Goal: Information Seeking & Learning: Learn about a topic

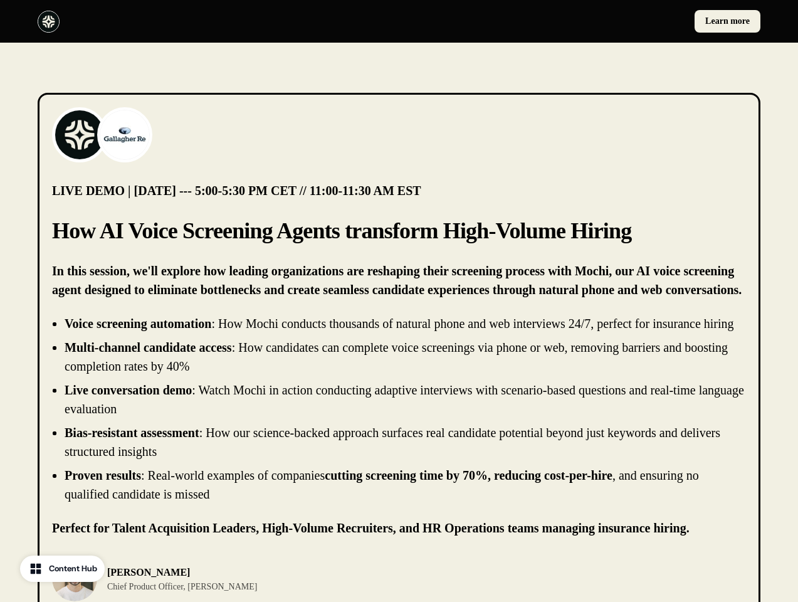
click at [399, 21] on div "Learn more" at bounding box center [399, 21] width 798 height 43
click at [216, 21] on div at bounding box center [216, 22] width 357 height 22
click at [582, 21] on div "Learn more" at bounding box center [582, 21] width 357 height 23
click at [80, 135] on img at bounding box center [80, 135] width 50 height 50
click at [125, 135] on img at bounding box center [125, 135] width 50 height 50
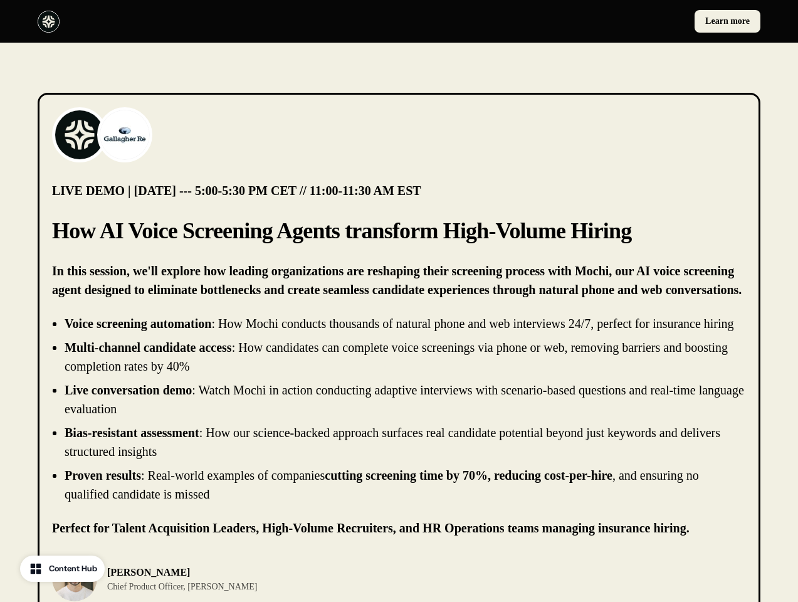
click at [399, 418] on li "Live conversation demo : Watch Mochi in action conducting adaptive interviews w…" at bounding box center [405, 399] width 681 height 38
click at [399, 588] on div "[PERSON_NAME] Chief Product Officer, [PERSON_NAME]" at bounding box center [399, 578] width 694 height 45
click at [222, 588] on div "[PERSON_NAME] Chief Product Officer, [PERSON_NAME]" at bounding box center [222, 578] width 340 height 45
click at [75, 588] on img at bounding box center [74, 578] width 45 height 45
click at [162, 580] on p "[PERSON_NAME]" at bounding box center [182, 572] width 150 height 15
